Goal: Task Accomplishment & Management: Manage account settings

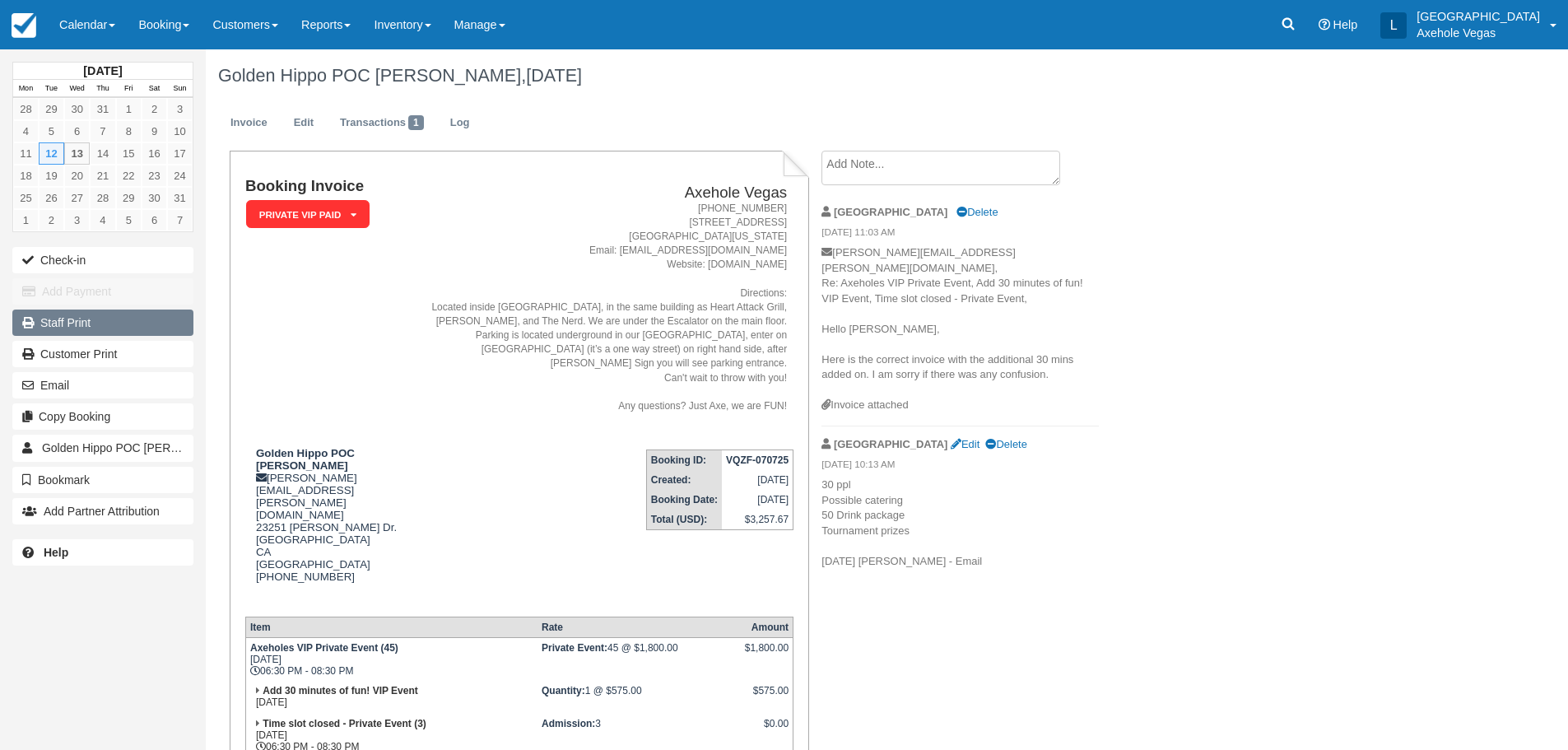
click at [79, 324] on link "Staff Print" at bounding box center [103, 323] width 181 height 26
click at [71, 25] on link "Calendar" at bounding box center [87, 25] width 79 height 49
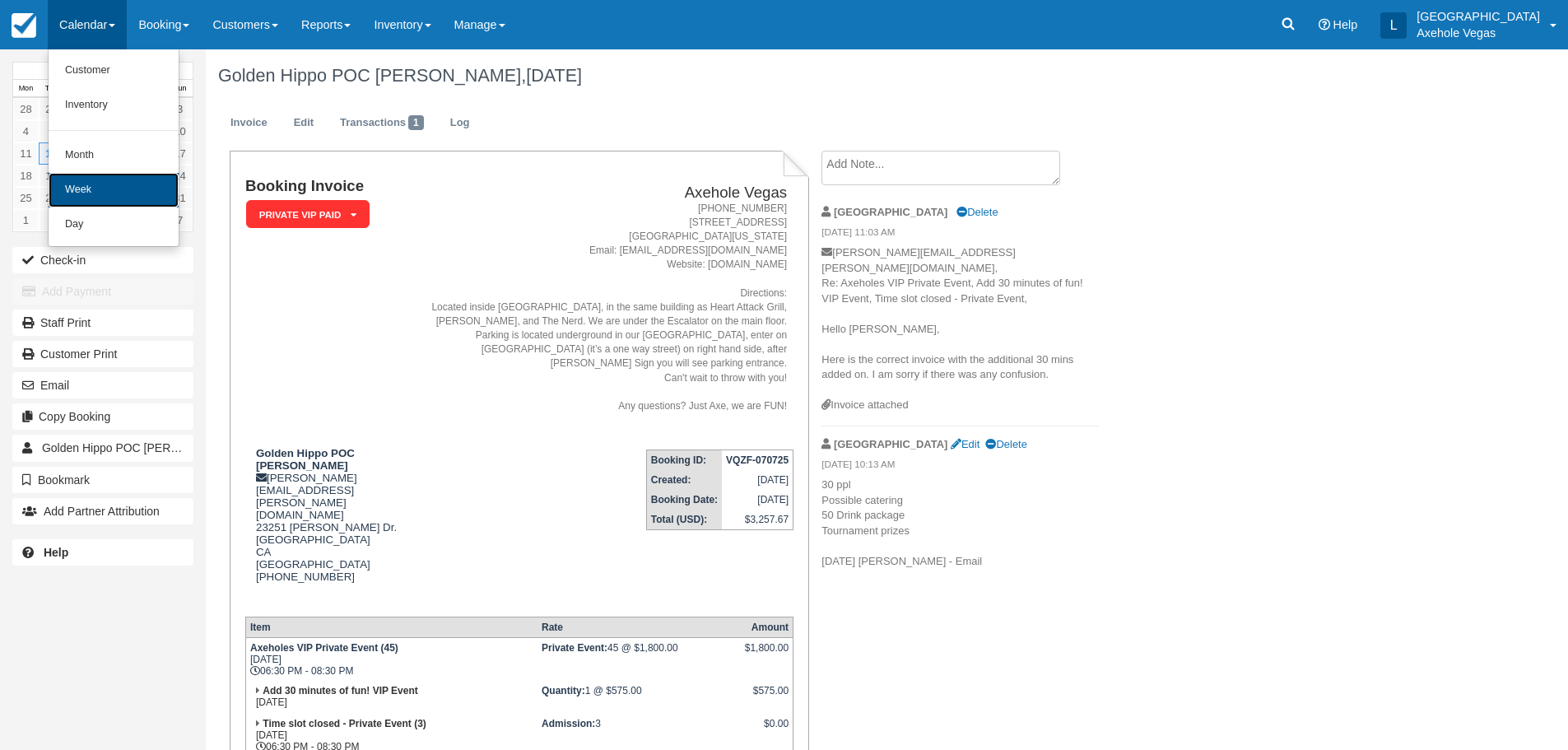
click at [125, 196] on link "Week" at bounding box center [113, 190] width 130 height 34
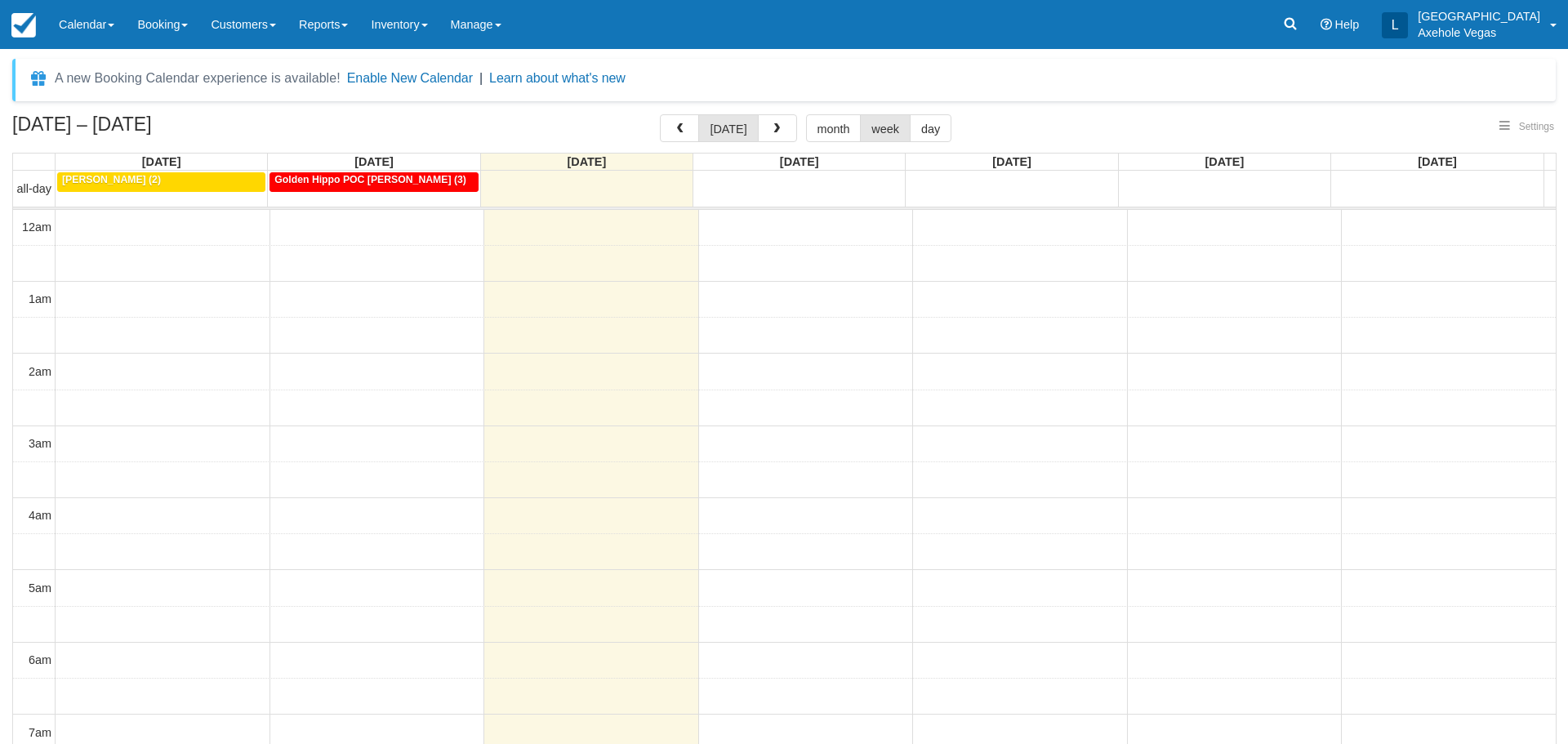
select select
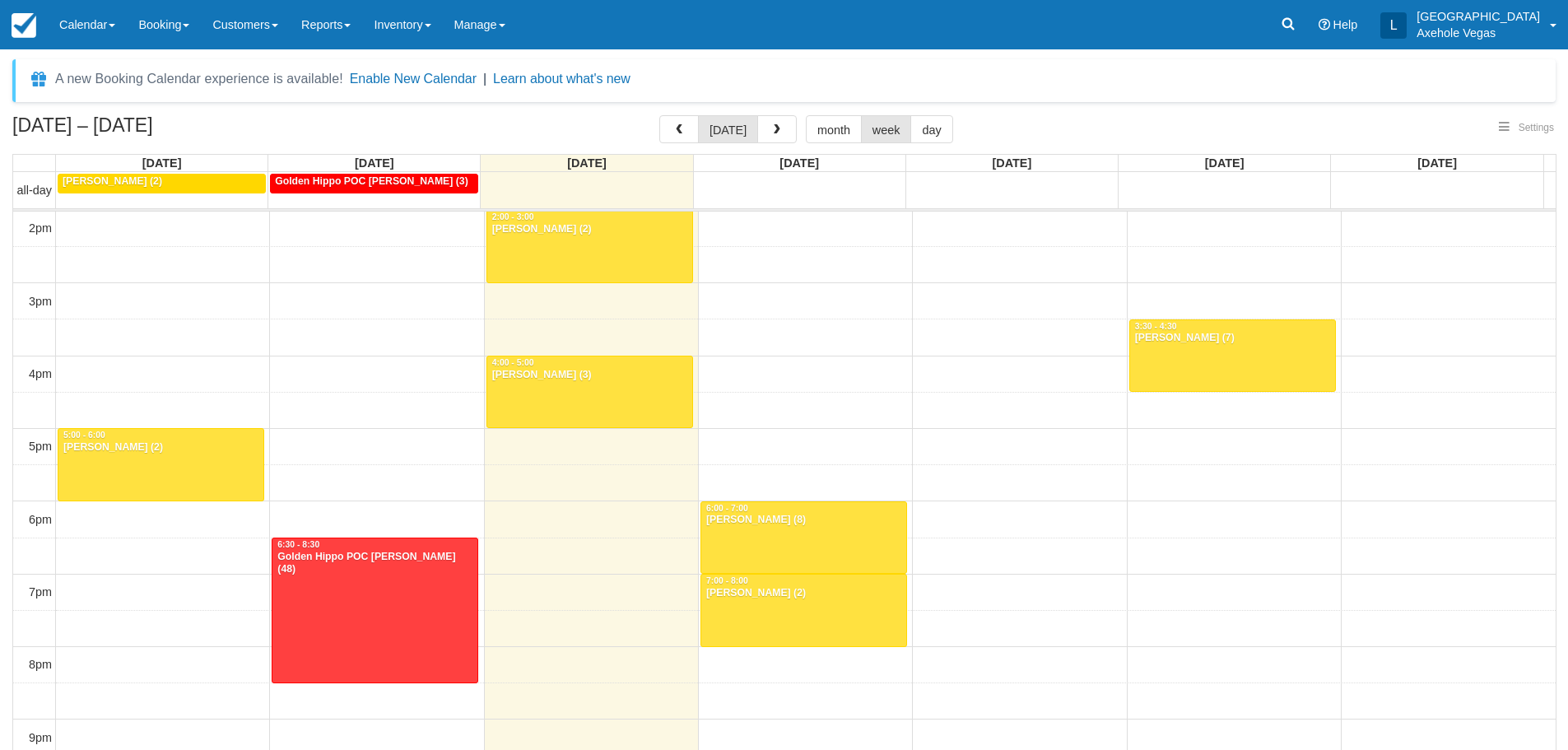
select select
click at [663, 127] on button "button" at bounding box center [679, 129] width 40 height 28
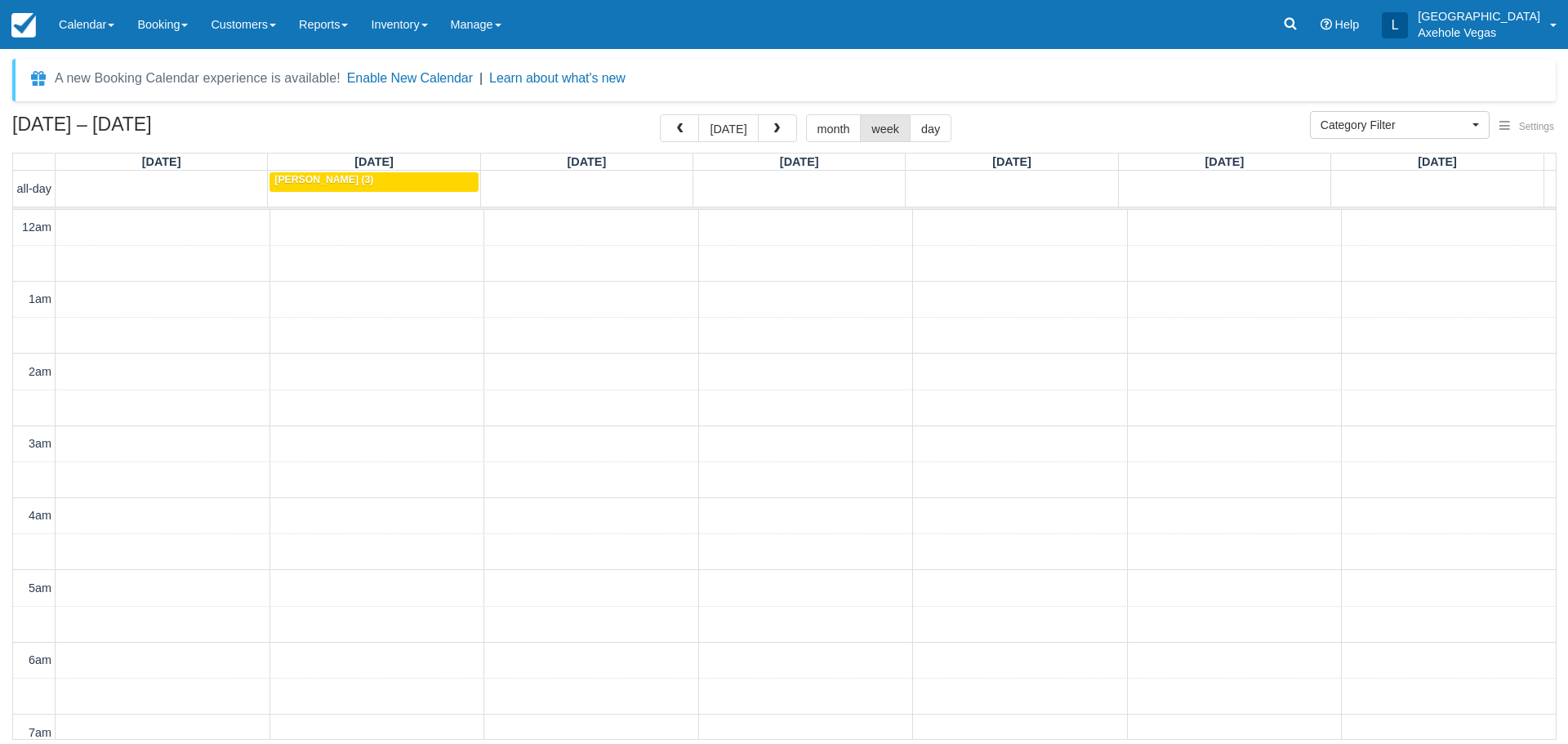
scroll to position [1011, 0]
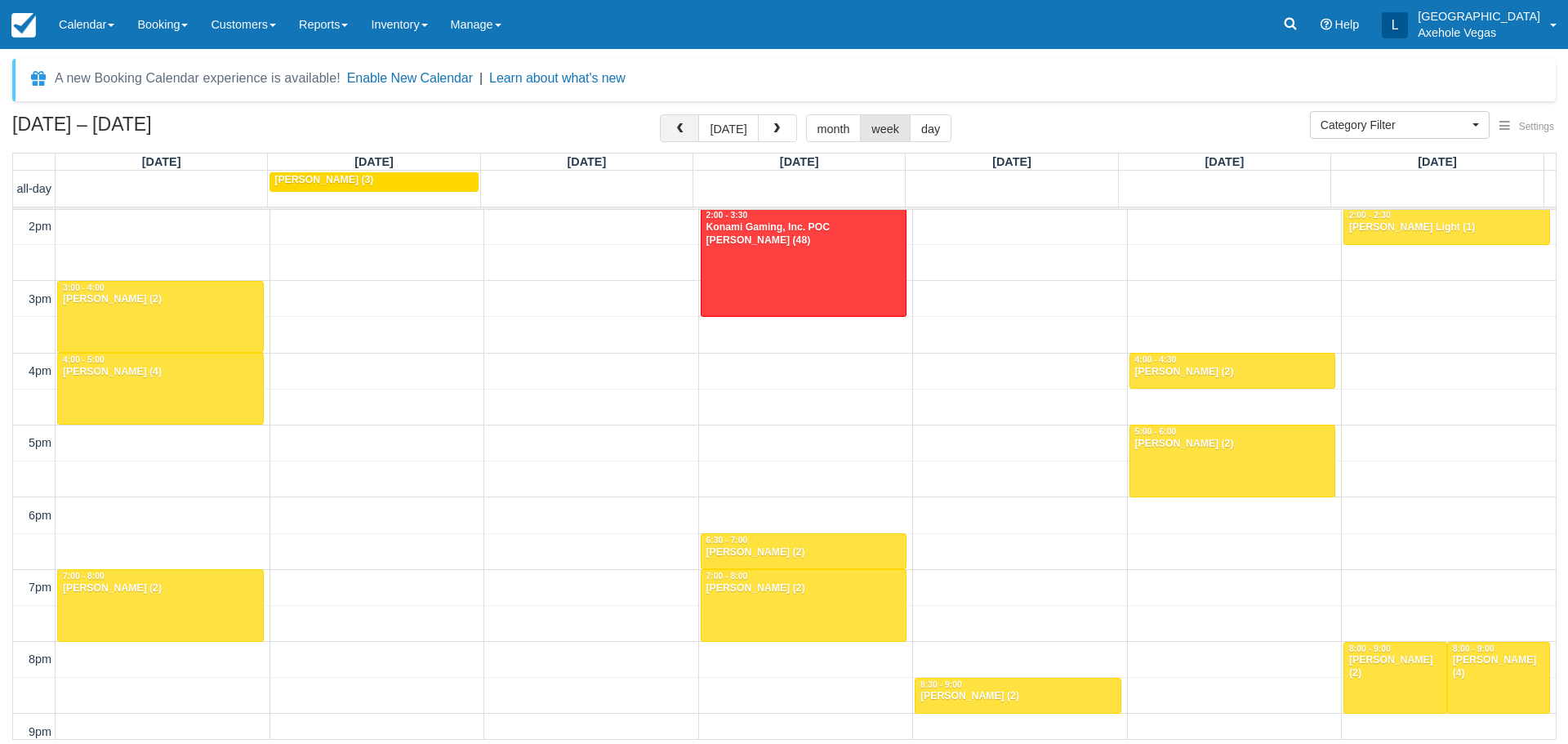
click at [666, 125] on button "button" at bounding box center [679, 128] width 39 height 28
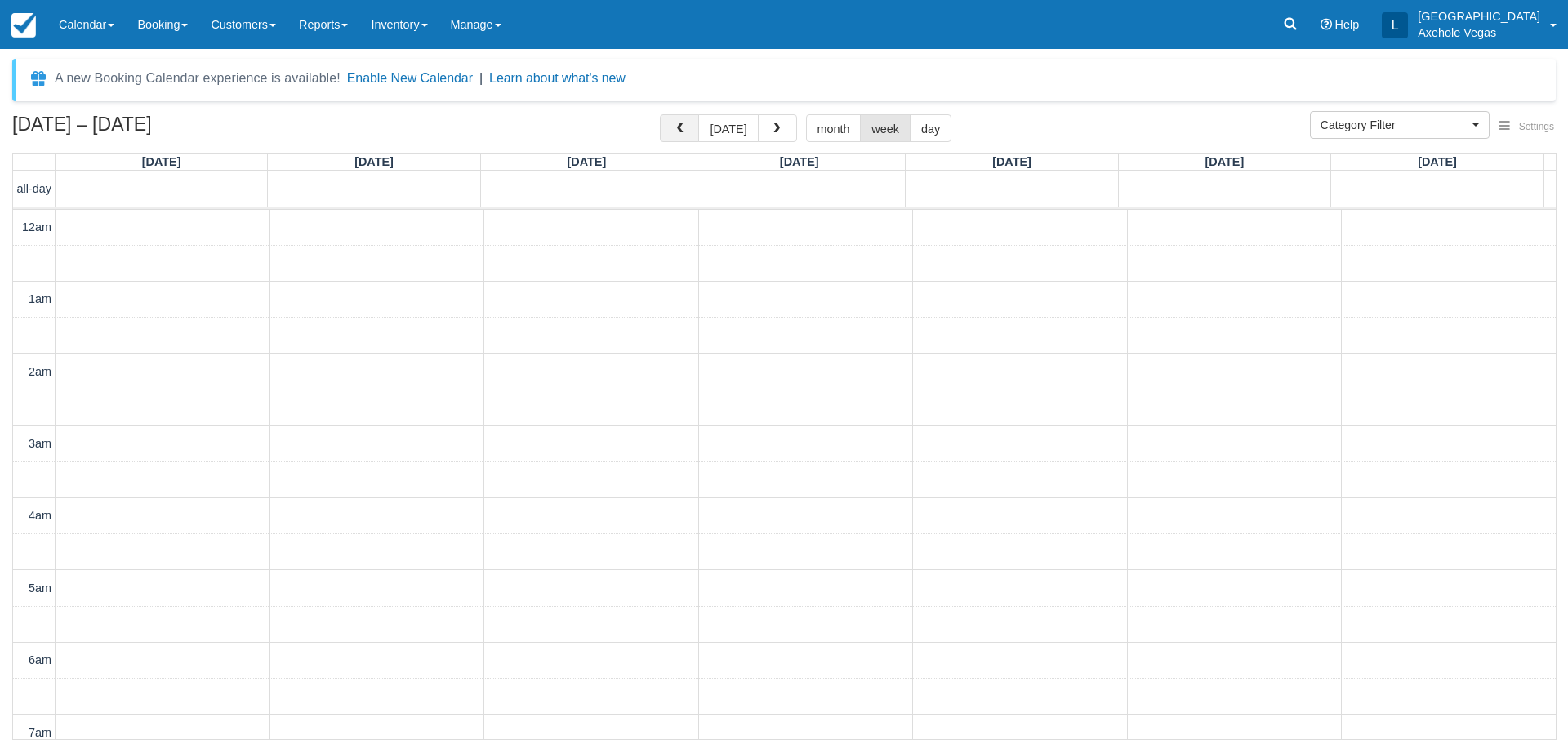
scroll to position [1011, 0]
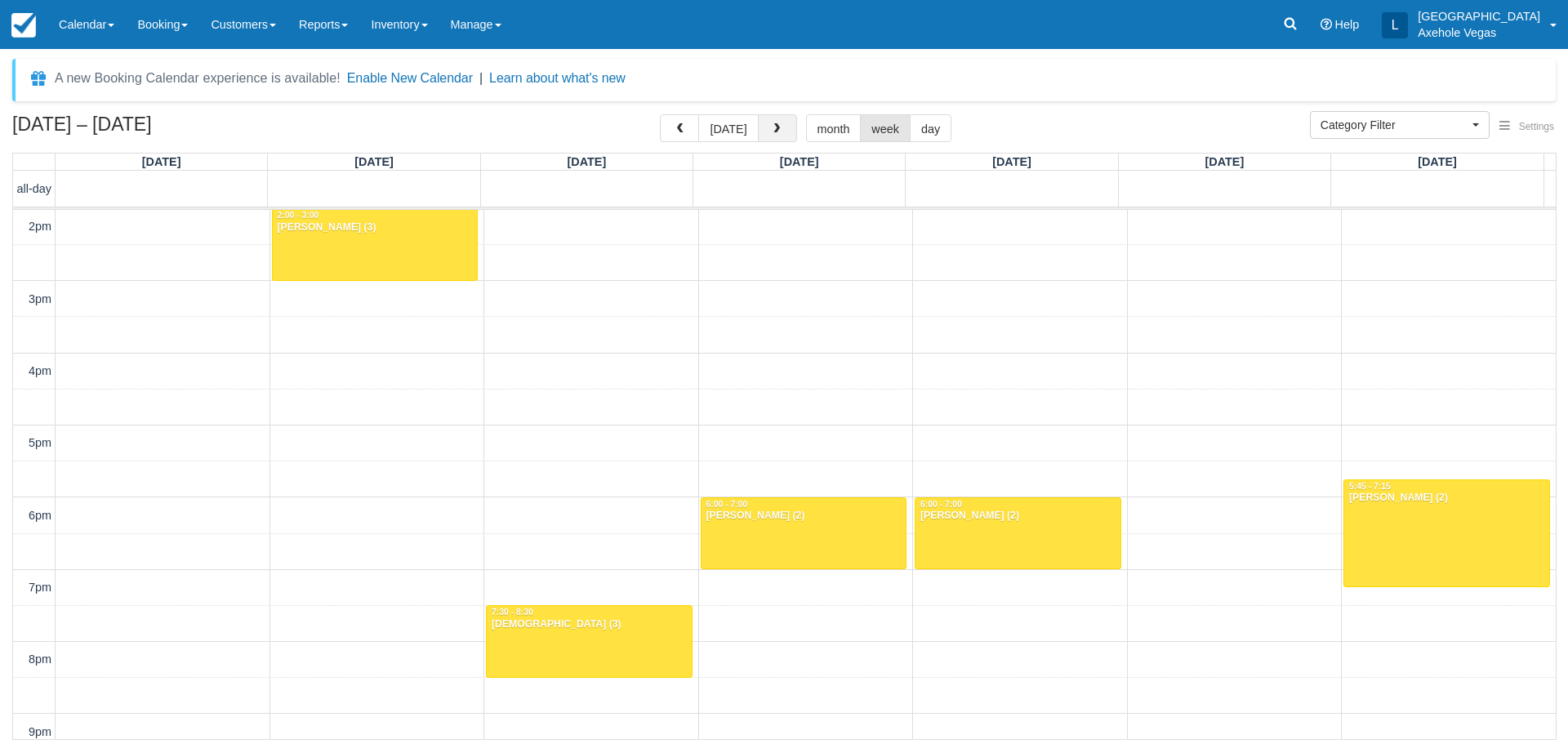
click at [767, 138] on button "button" at bounding box center [777, 128] width 39 height 28
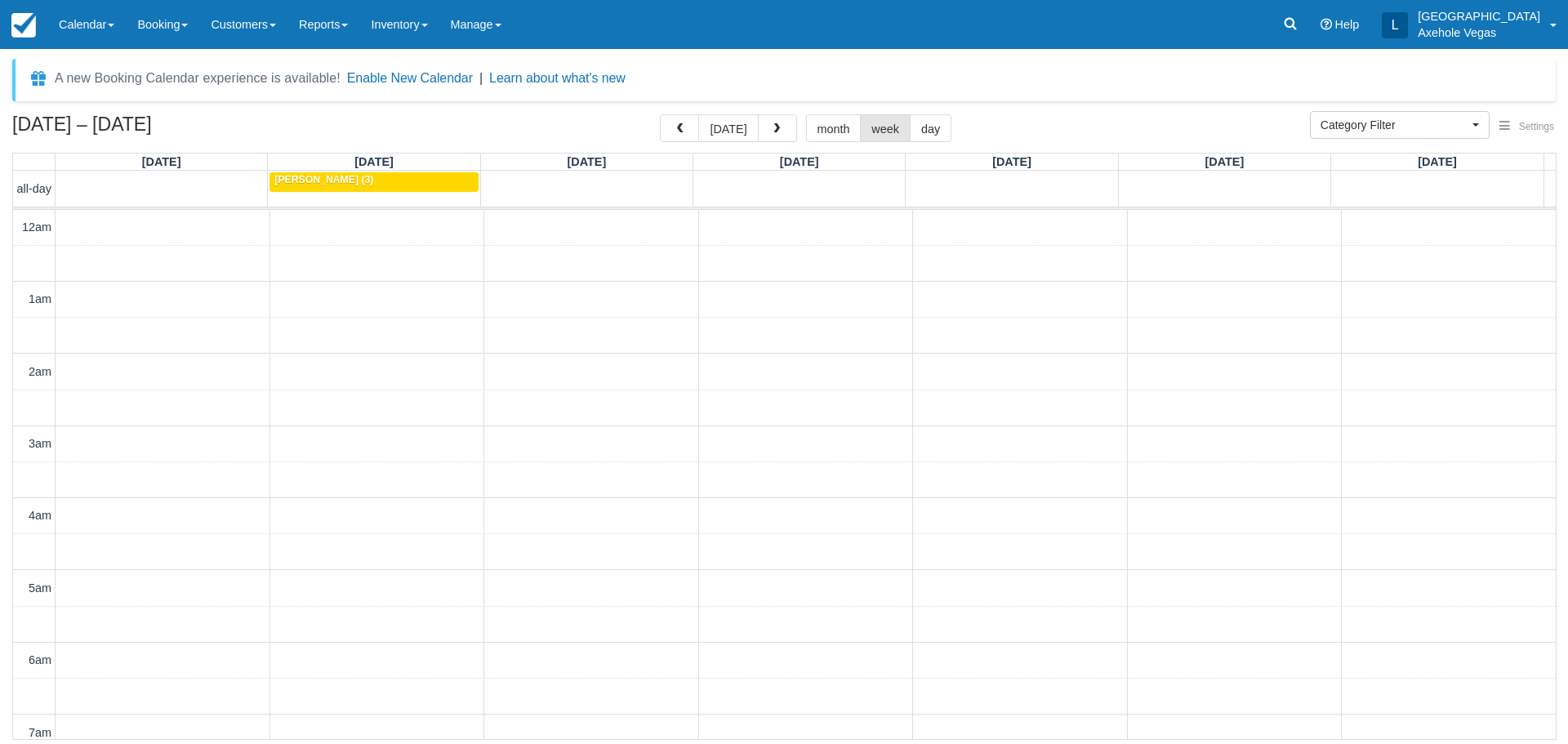
scroll to position [1011, 0]
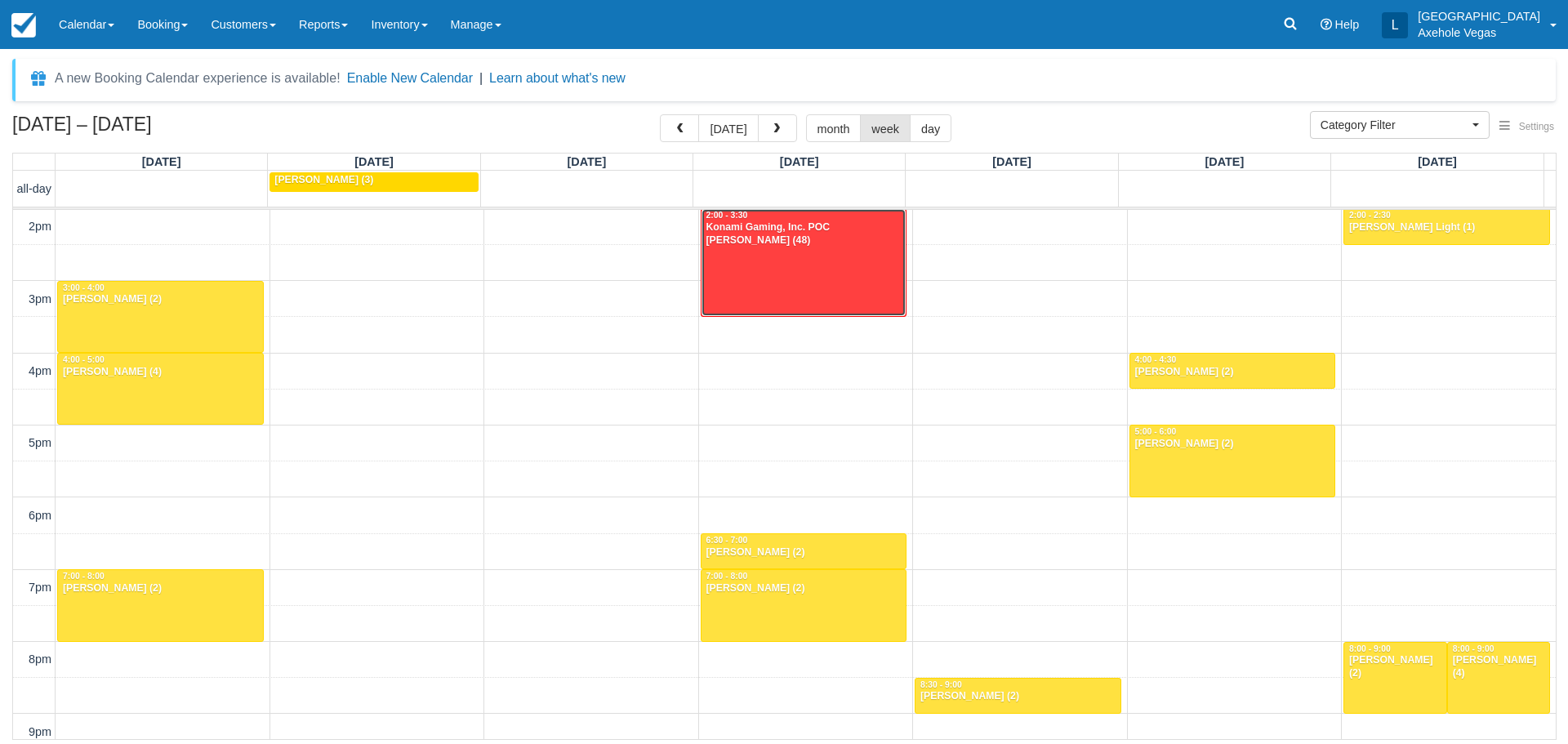
click at [760, 247] on div at bounding box center [803, 262] width 205 height 107
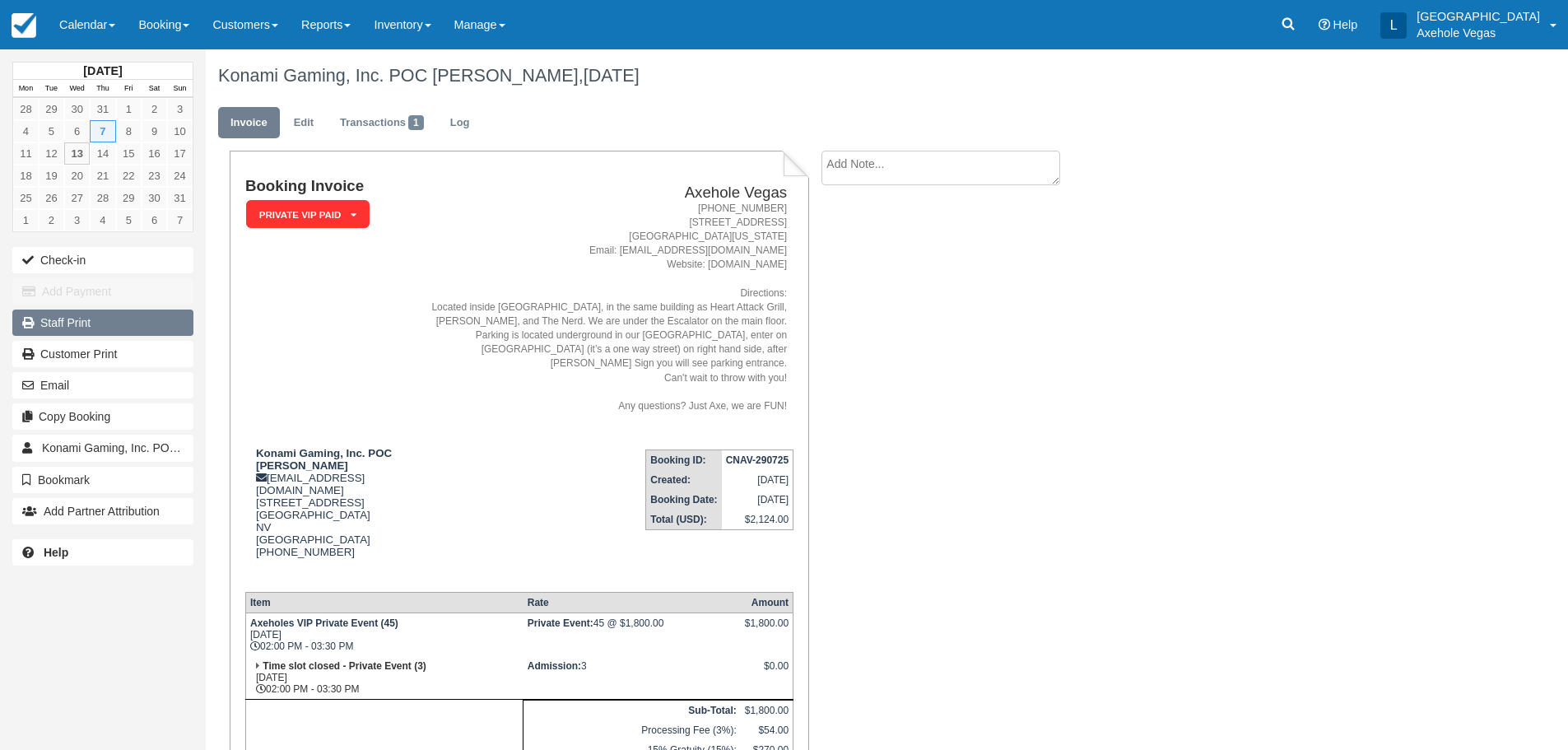
click at [118, 323] on link "Staff Print" at bounding box center [103, 323] width 181 height 26
